Goal: Information Seeking & Learning: Learn about a topic

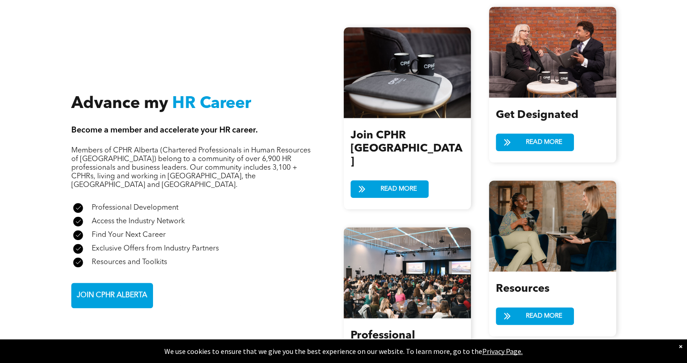
scroll to position [1072, 0]
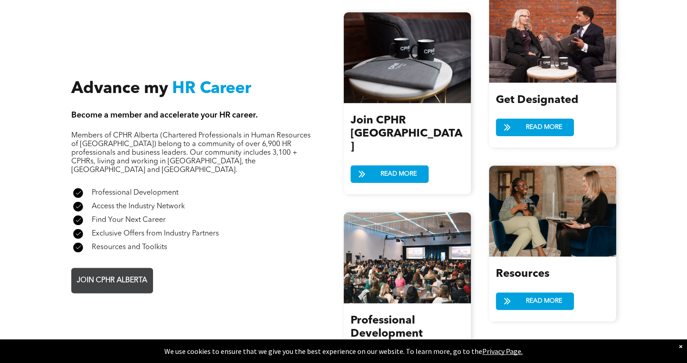
click at [102, 272] on link "JOIN CPHR ALBERTA" at bounding box center [112, 280] width 82 height 25
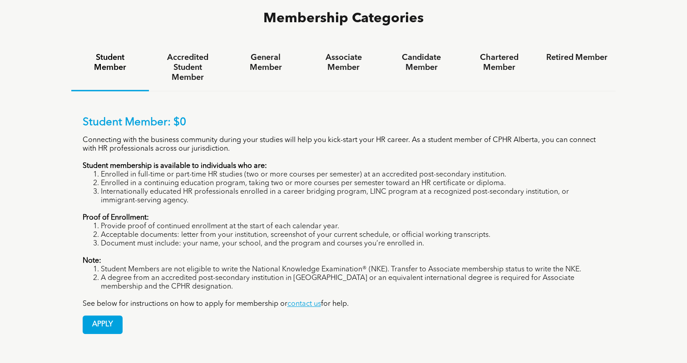
scroll to position [621, 0]
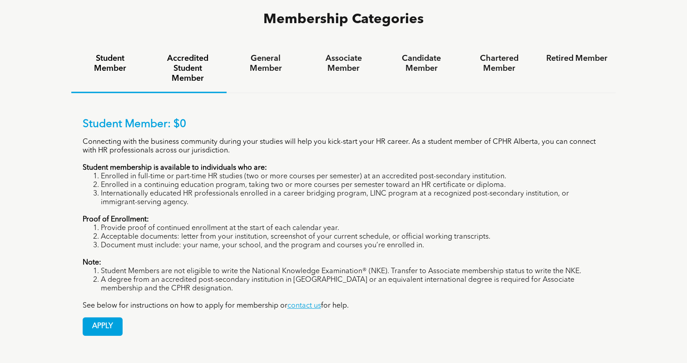
click at [187, 54] on h4 "Accredited Student Member" at bounding box center [187, 69] width 61 height 30
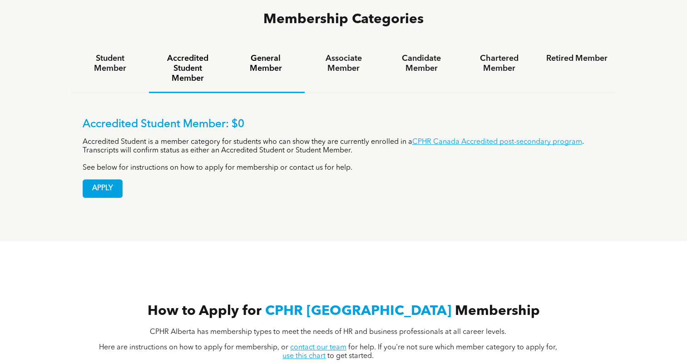
click at [253, 45] on div "General Member" at bounding box center [265, 69] width 78 height 48
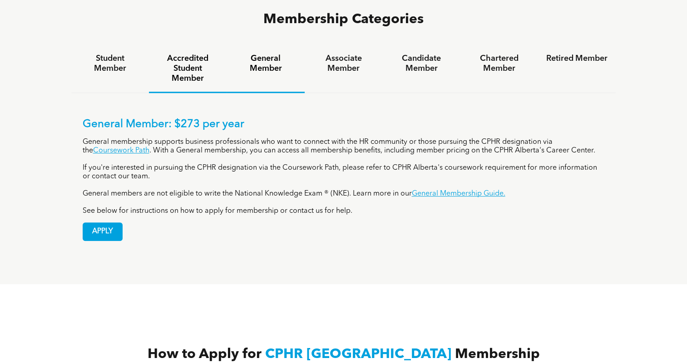
click at [209, 54] on h4 "Accredited Student Member" at bounding box center [187, 69] width 61 height 30
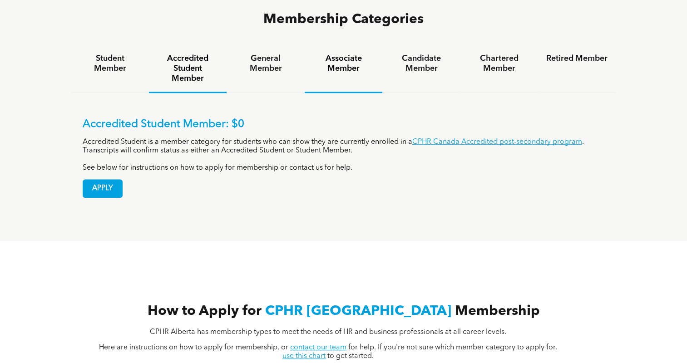
click at [327, 54] on h4 "Associate Member" at bounding box center [343, 64] width 61 height 20
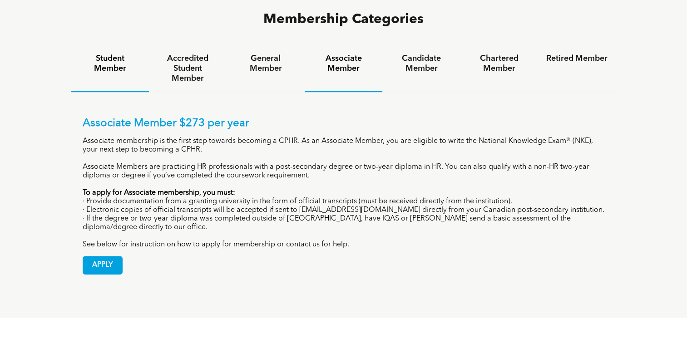
click at [116, 54] on h4 "Student Member" at bounding box center [109, 64] width 61 height 20
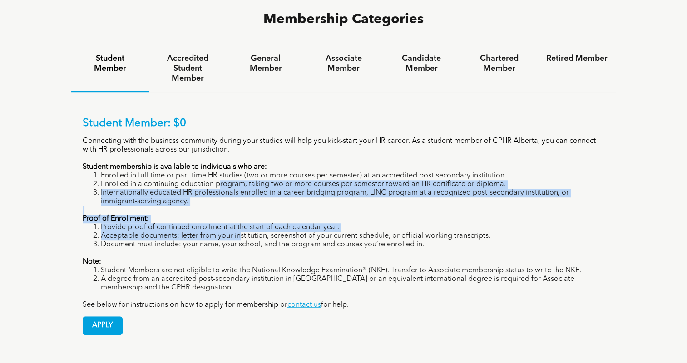
drag, startPoint x: 219, startPoint y: 140, endPoint x: 241, endPoint y: 204, distance: 68.0
click at [241, 204] on div "Student Member: $0 Connecting with the business community during your studies w…" at bounding box center [344, 213] width 522 height 192
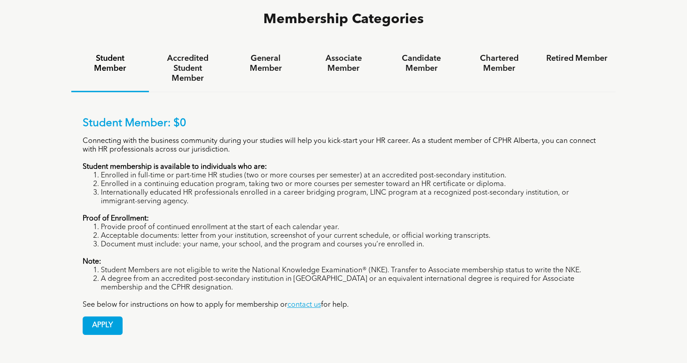
drag, startPoint x: 241, startPoint y: 204, endPoint x: 216, endPoint y: 250, distance: 52.4
click at [216, 275] on li "A degree from an accredited post-secondary institution in Canada or an equivale…" at bounding box center [353, 283] width 504 height 17
click at [340, 54] on h4 "Associate Member" at bounding box center [343, 64] width 61 height 20
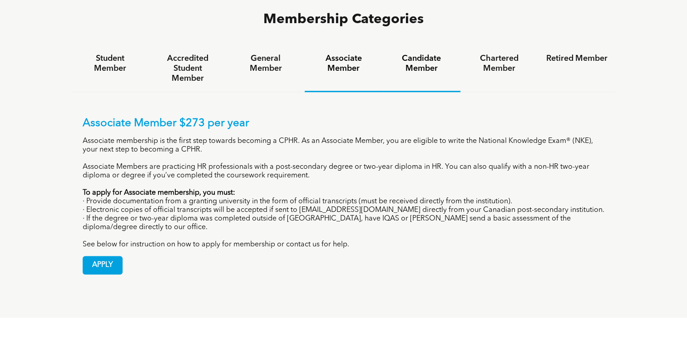
click at [407, 54] on h4 "Candidate Member" at bounding box center [420, 64] width 61 height 20
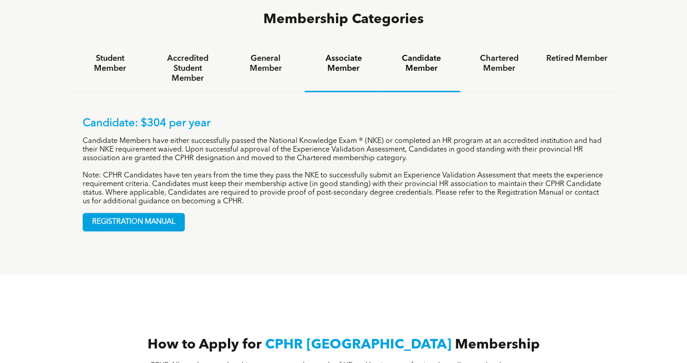
click at [326, 45] on div "Associate Member" at bounding box center [344, 68] width 78 height 47
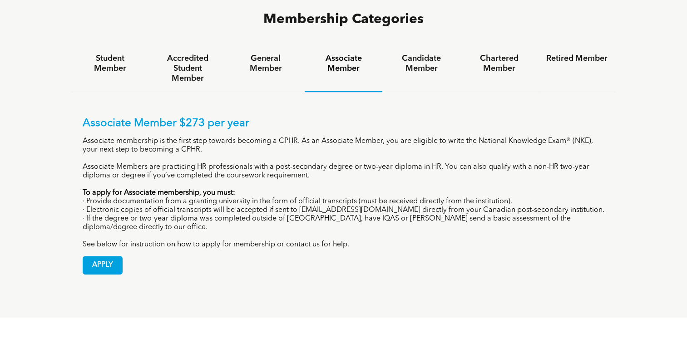
click at [215, 137] on p "Associate membership is the first step towards becoming a CPHR. As an Associate…" at bounding box center [344, 145] width 522 height 17
click at [428, 45] on div "Candidate Member" at bounding box center [421, 68] width 78 height 47
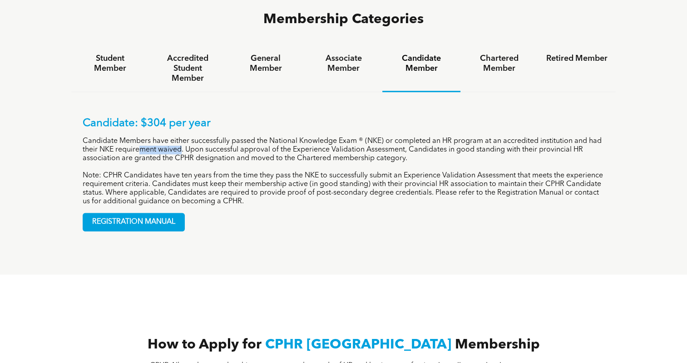
drag, startPoint x: 138, startPoint y: 105, endPoint x: 180, endPoint y: 106, distance: 42.2
click at [180, 137] on p "Candidate Members have either successfully passed the National Knowledge Exam ®…" at bounding box center [344, 150] width 522 height 26
drag, startPoint x: 180, startPoint y: 106, endPoint x: 225, endPoint y: 111, distance: 44.8
click at [225, 137] on p "Candidate Members have either successfully passed the National Knowledge Exam ®…" at bounding box center [344, 150] width 522 height 26
click at [156, 137] on p "Candidate Members have either successfully passed the National Knowledge Exam ®…" at bounding box center [344, 150] width 522 height 26
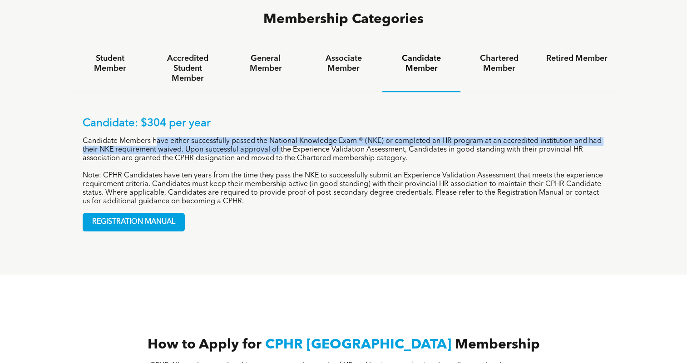
drag, startPoint x: 156, startPoint y: 96, endPoint x: 280, endPoint y: 107, distance: 124.4
click at [280, 137] on p "Candidate Members have either successfully passed the National Knowledge Exam ®…" at bounding box center [344, 150] width 522 height 26
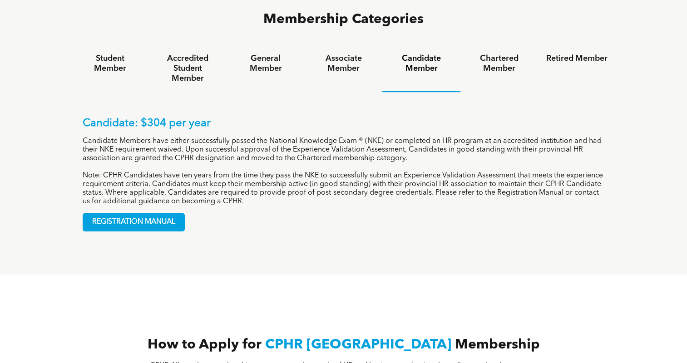
drag, startPoint x: 280, startPoint y: 107, endPoint x: 310, endPoint y: 116, distance: 31.7
click at [310, 137] on p "Candidate Members have either successfully passed the National Knowledge Exam ®…" at bounding box center [344, 150] width 522 height 26
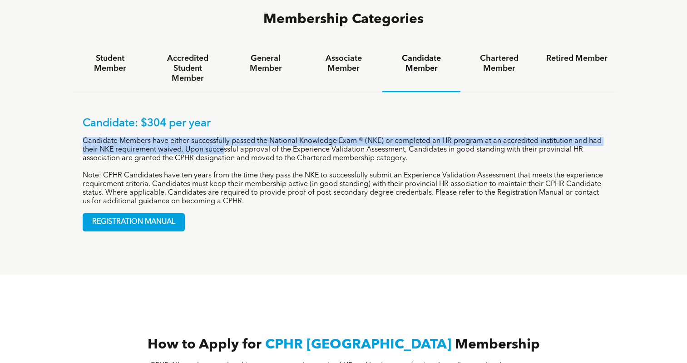
drag, startPoint x: 222, startPoint y: 105, endPoint x: 305, endPoint y: 129, distance: 86.5
click at [305, 129] on div "Candidate: $304 per year Candidate Members have either successfully passed the …" at bounding box center [344, 161] width 522 height 89
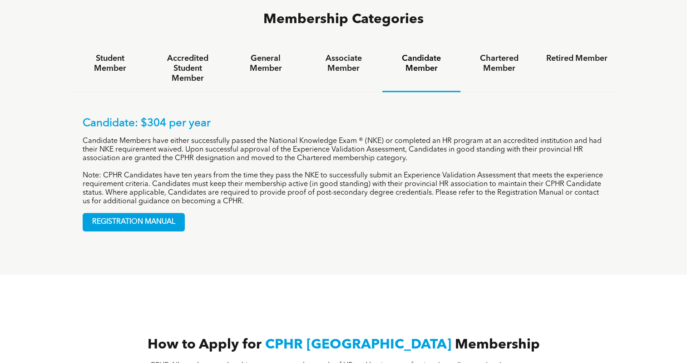
drag, startPoint x: 305, startPoint y: 129, endPoint x: 361, endPoint y: 141, distance: 57.1
click at [361, 172] on p "Note: CPHR Candidates have ten years from the time they pass the NKE to success…" at bounding box center [344, 189] width 522 height 34
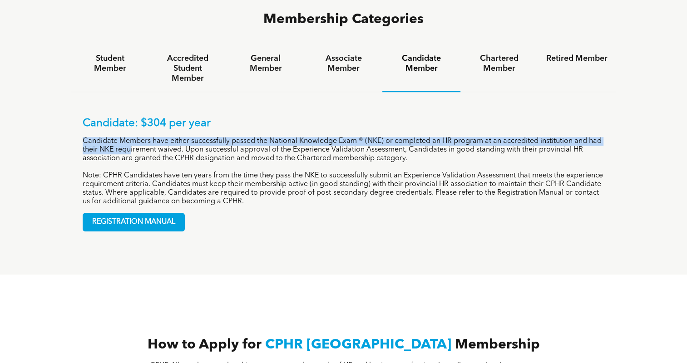
drag, startPoint x: 130, startPoint y: 111, endPoint x: 237, endPoint y: 124, distance: 107.5
click at [237, 124] on div "Candidate: $304 per year Candidate Members have either successfully passed the …" at bounding box center [344, 161] width 522 height 89
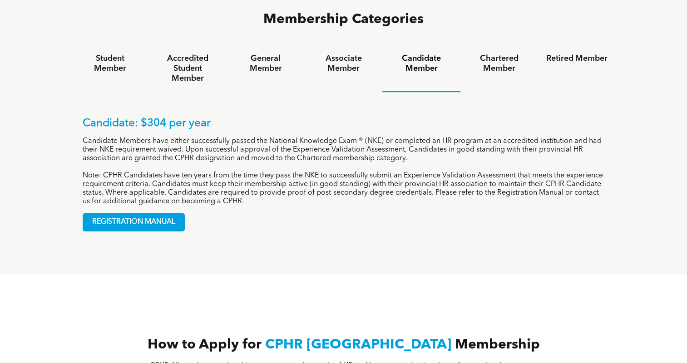
drag, startPoint x: 237, startPoint y: 124, endPoint x: 231, endPoint y: 156, distance: 32.3
click at [231, 172] on p "Note: CPHR Candidates have ten years from the time they pass the NKE to success…" at bounding box center [344, 189] width 522 height 34
click at [331, 172] on p "Note: CPHR Candidates have ten years from the time they pass the NKE to success…" at bounding box center [344, 189] width 522 height 34
click at [496, 54] on h4 "Chartered Member" at bounding box center [498, 64] width 61 height 20
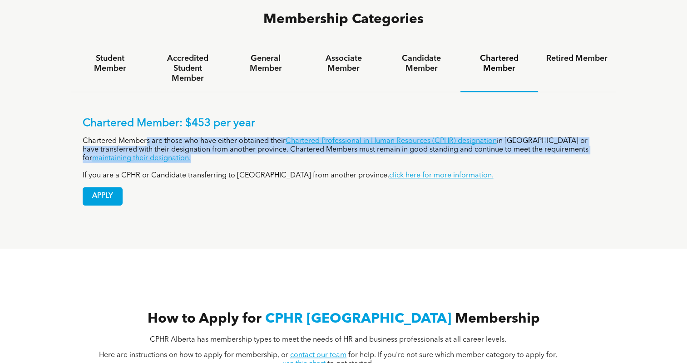
drag, startPoint x: 147, startPoint y: 99, endPoint x: 203, endPoint y: 114, distance: 58.1
click at [203, 137] on p "Chartered Members are those who have either obtained their Chartered Profession…" at bounding box center [344, 150] width 522 height 26
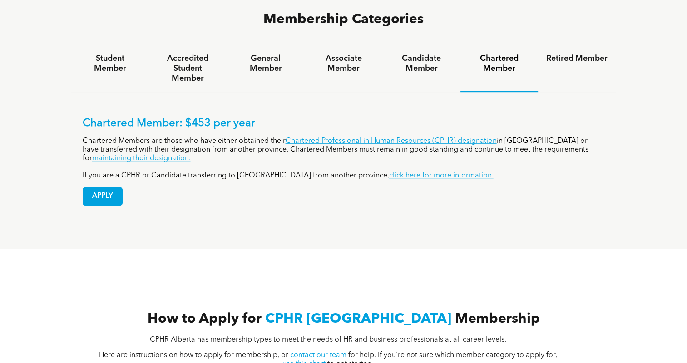
drag, startPoint x: 203, startPoint y: 114, endPoint x: 224, endPoint y: 148, distance: 40.3
click at [224, 180] on div "APPLY" at bounding box center [344, 192] width 522 height 25
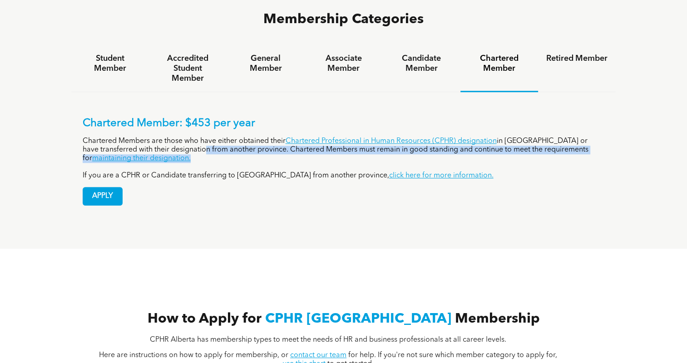
drag, startPoint x: 175, startPoint y: 105, endPoint x: 189, endPoint y: 115, distance: 17.3
click at [189, 137] on p "Chartered Members are those who have either obtained their Chartered Profession…" at bounding box center [344, 150] width 522 height 26
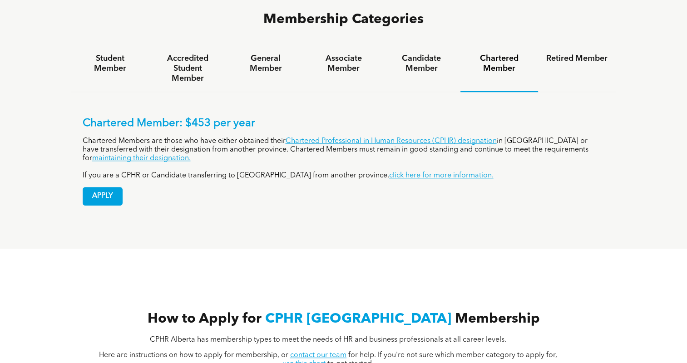
drag, startPoint x: 189, startPoint y: 115, endPoint x: 198, endPoint y: 133, distance: 20.7
click at [198, 172] on p "If you are a CPHR or Candidate transferring to Alberta from another province, c…" at bounding box center [344, 176] width 522 height 9
click at [585, 45] on div "Retired Member" at bounding box center [577, 68] width 78 height 47
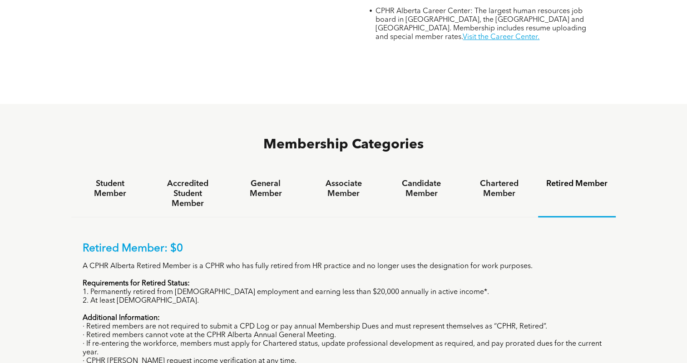
scroll to position [454, 0]
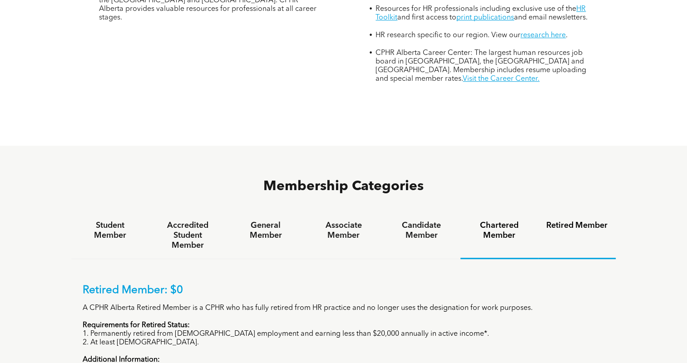
click at [534, 212] on div "Chartered Member" at bounding box center [499, 235] width 78 height 47
